Goal: Task Accomplishment & Management: Manage account settings

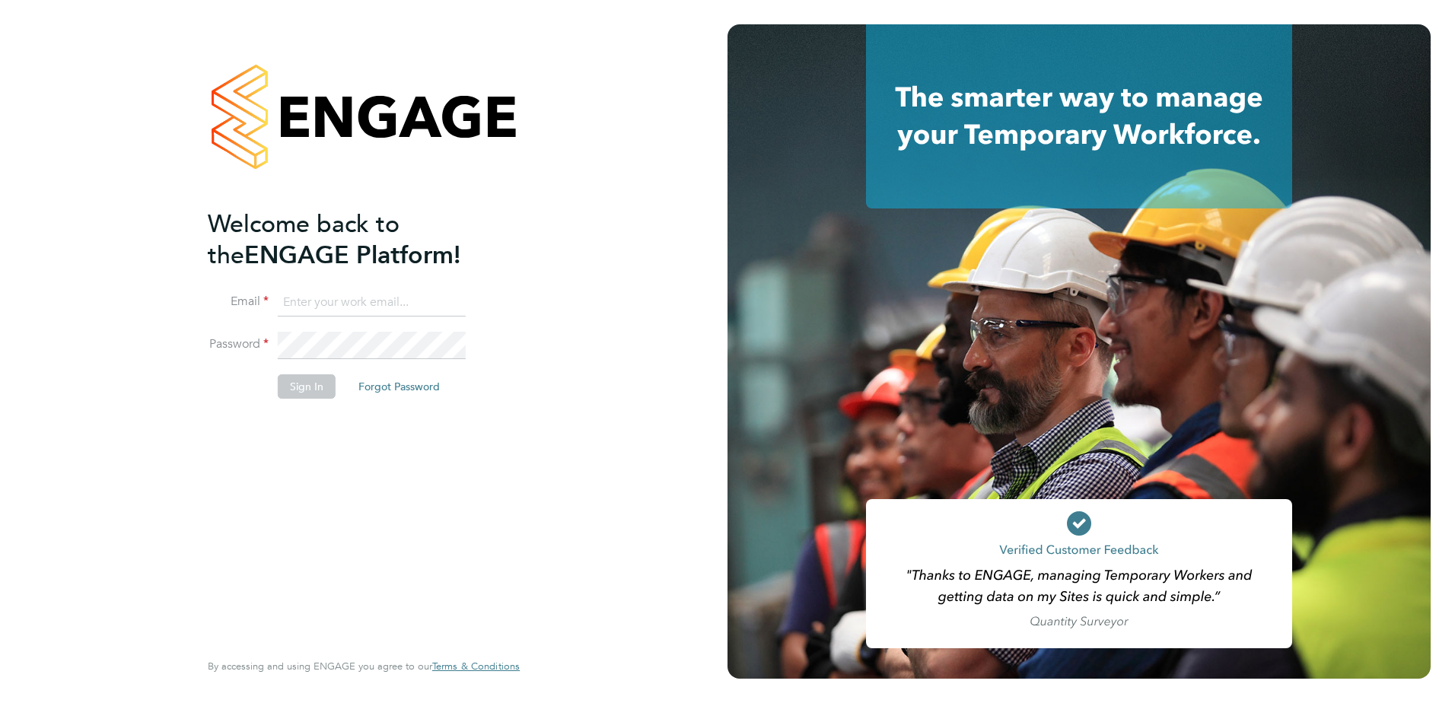
type input "Andrew.wood@justice.gov.uk"
click at [285, 389] on button "Sign In" at bounding box center [307, 386] width 58 height 24
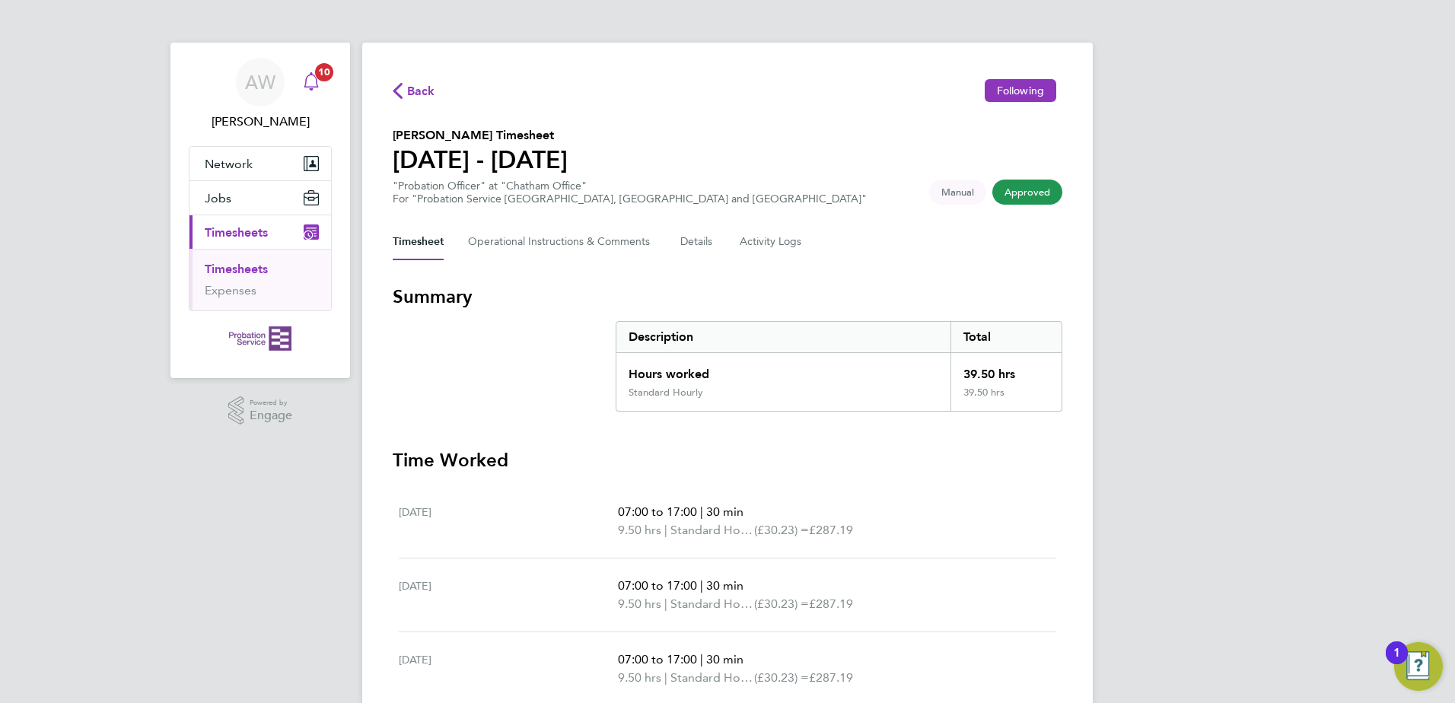
click at [321, 72] on span "10" at bounding box center [324, 72] width 18 height 18
